Goal: Answer question/provide support

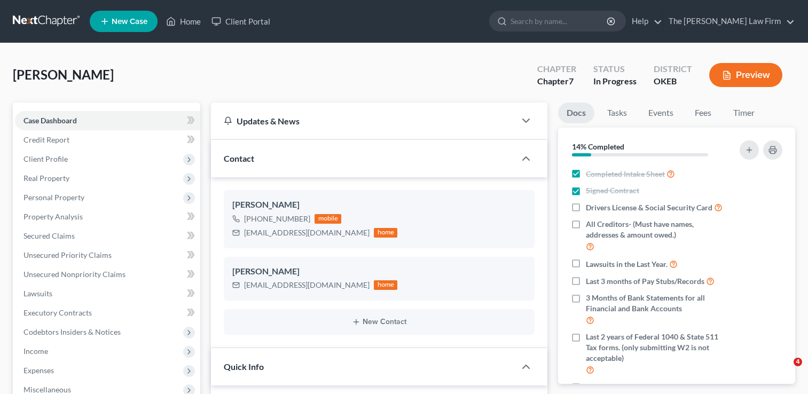
select select "4"
click at [560, 25] on input "search" at bounding box center [560, 21] width 98 height 20
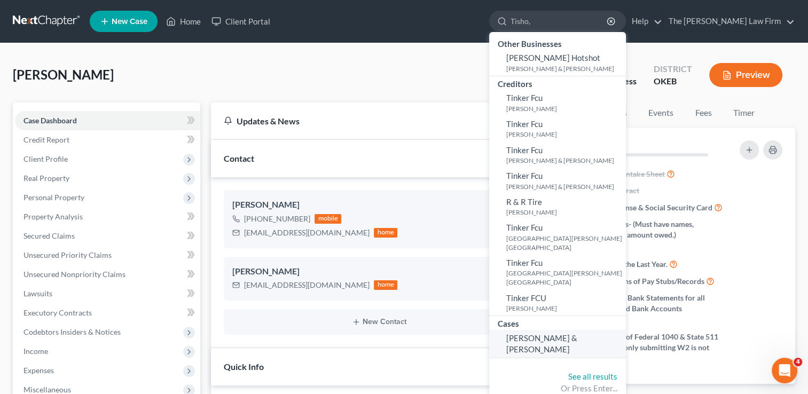
type input "Tisho,"
click at [626, 330] on link "[PERSON_NAME] & [PERSON_NAME]" at bounding box center [557, 344] width 137 height 28
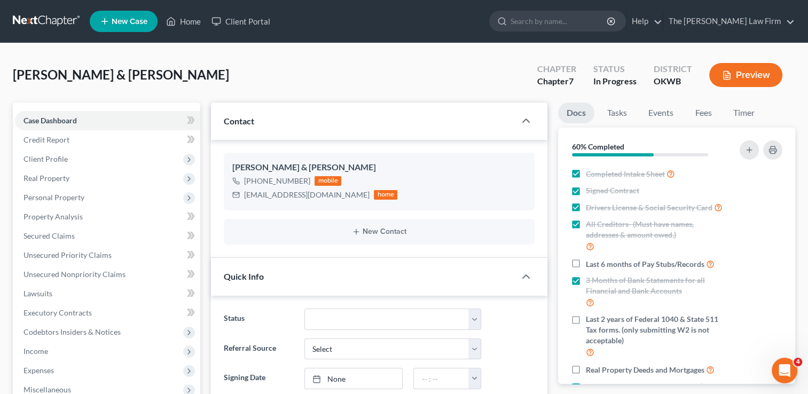
scroll to position [320, 0]
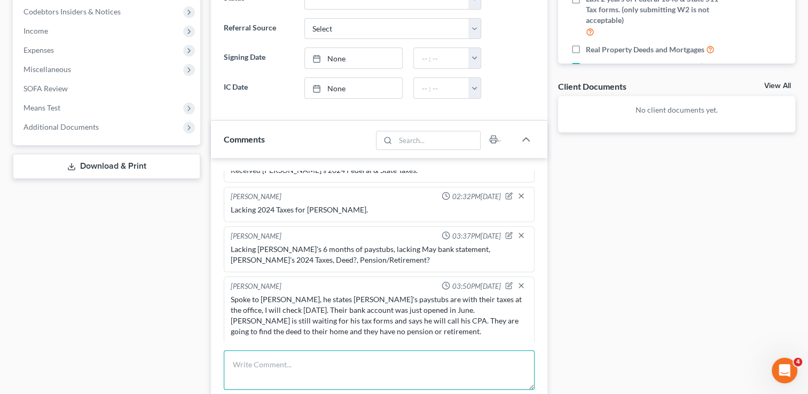
click at [351, 354] on textarea at bounding box center [379, 370] width 311 height 40
click at [347, 357] on textarea at bounding box center [379, 370] width 311 height 40
click at [265, 365] on textarea "Received [PERSON_NAME]'s 2024 Federal & State Taxes" at bounding box center [379, 370] width 311 height 40
click at [263, 363] on textarea "Received [PERSON_NAME]'s 2024 Federal & State Taxes" at bounding box center [379, 370] width 311 height 40
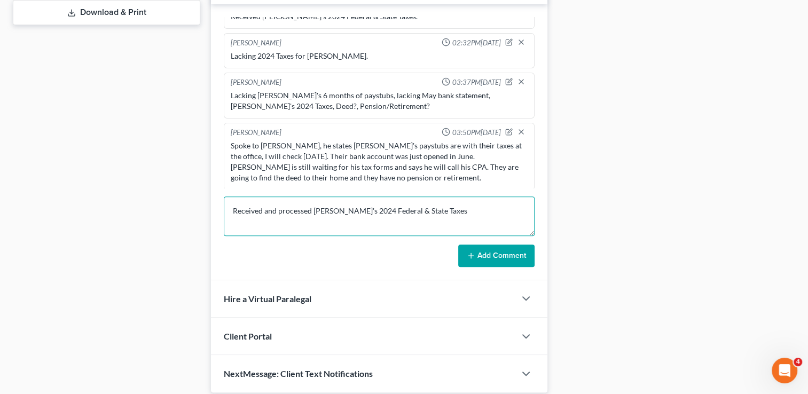
scroll to position [481, 0]
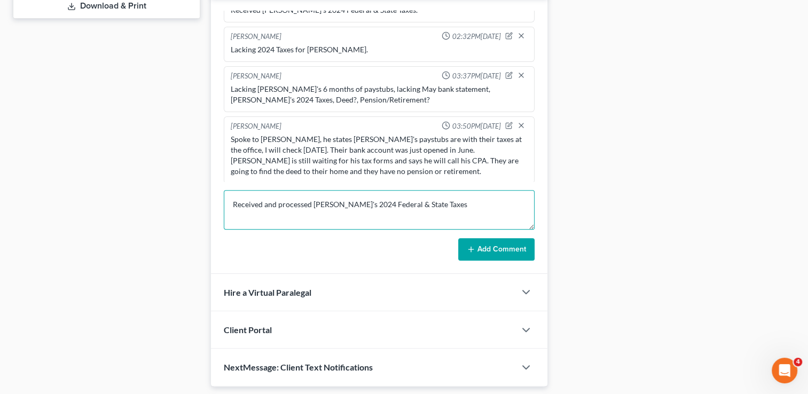
type textarea "Received and processed [PERSON_NAME]'s 2024 Federal & State Taxes"
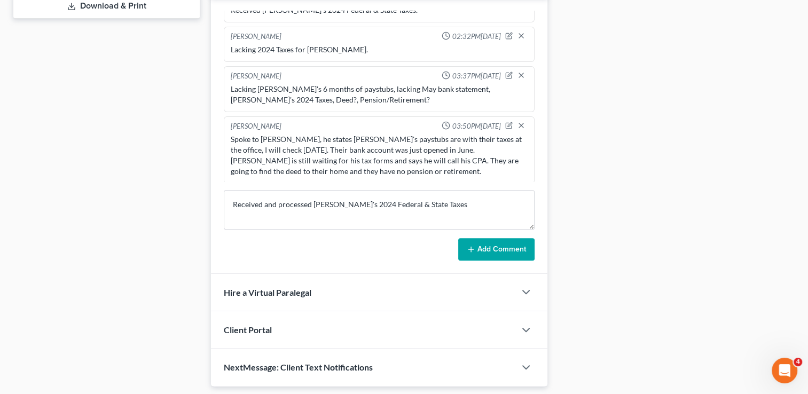
click at [476, 246] on button "Add Comment" at bounding box center [496, 249] width 76 height 22
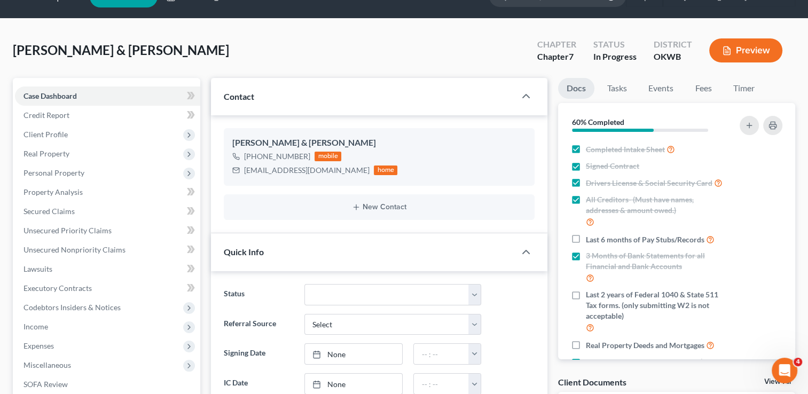
scroll to position [0, 0]
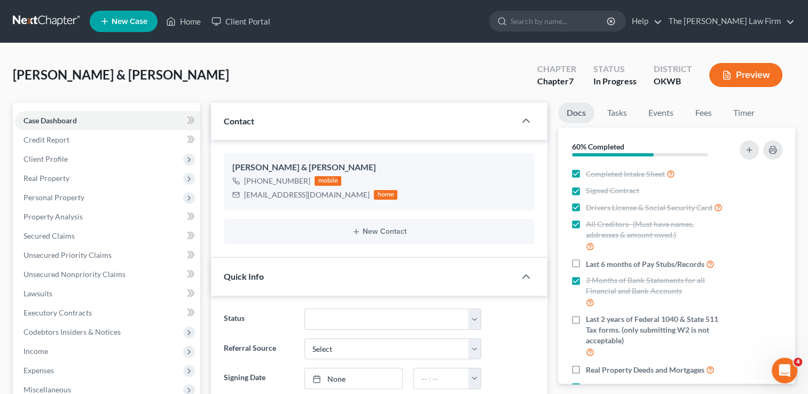
click at [54, 21] on link at bounding box center [47, 21] width 68 height 19
